Goal: Task Accomplishment & Management: Complete application form

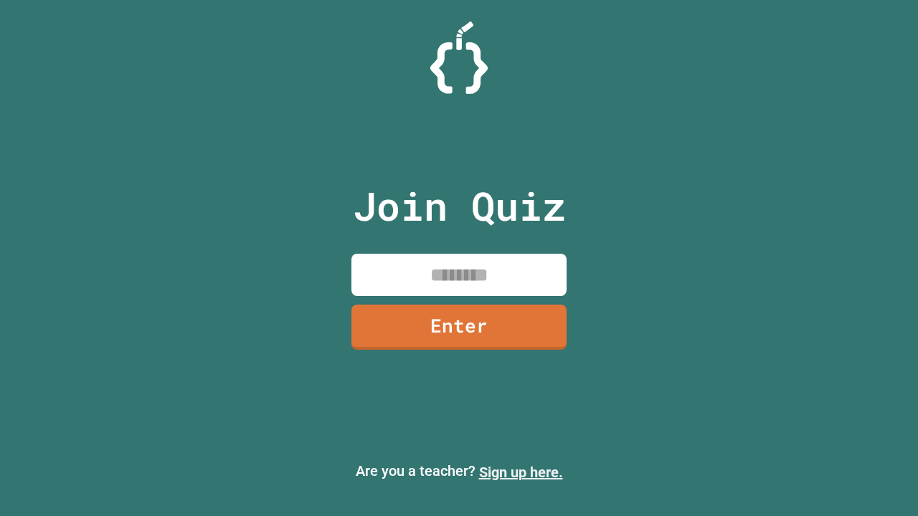
click at [521, 473] on link "Sign up here." at bounding box center [521, 472] width 84 height 17
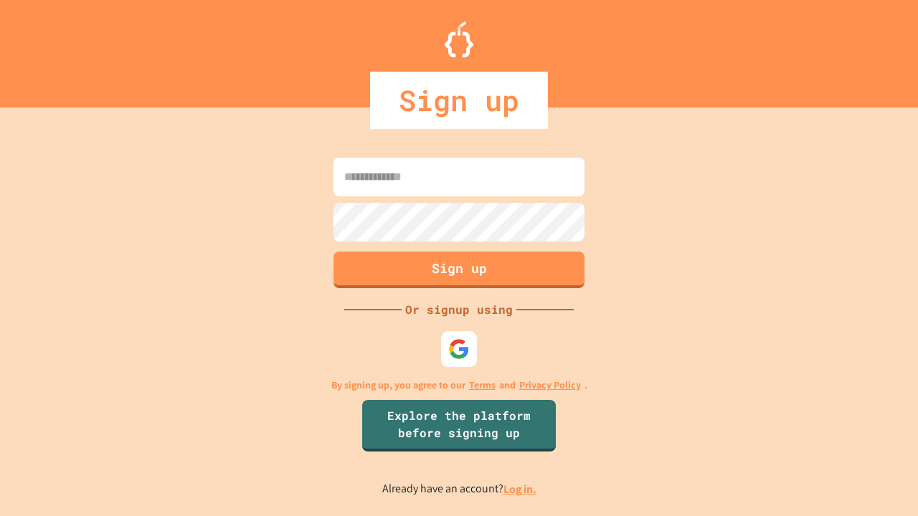
click at [521, 489] on link "Log in." at bounding box center [519, 489] width 33 height 15
